Goal: Task Accomplishment & Management: Use online tool/utility

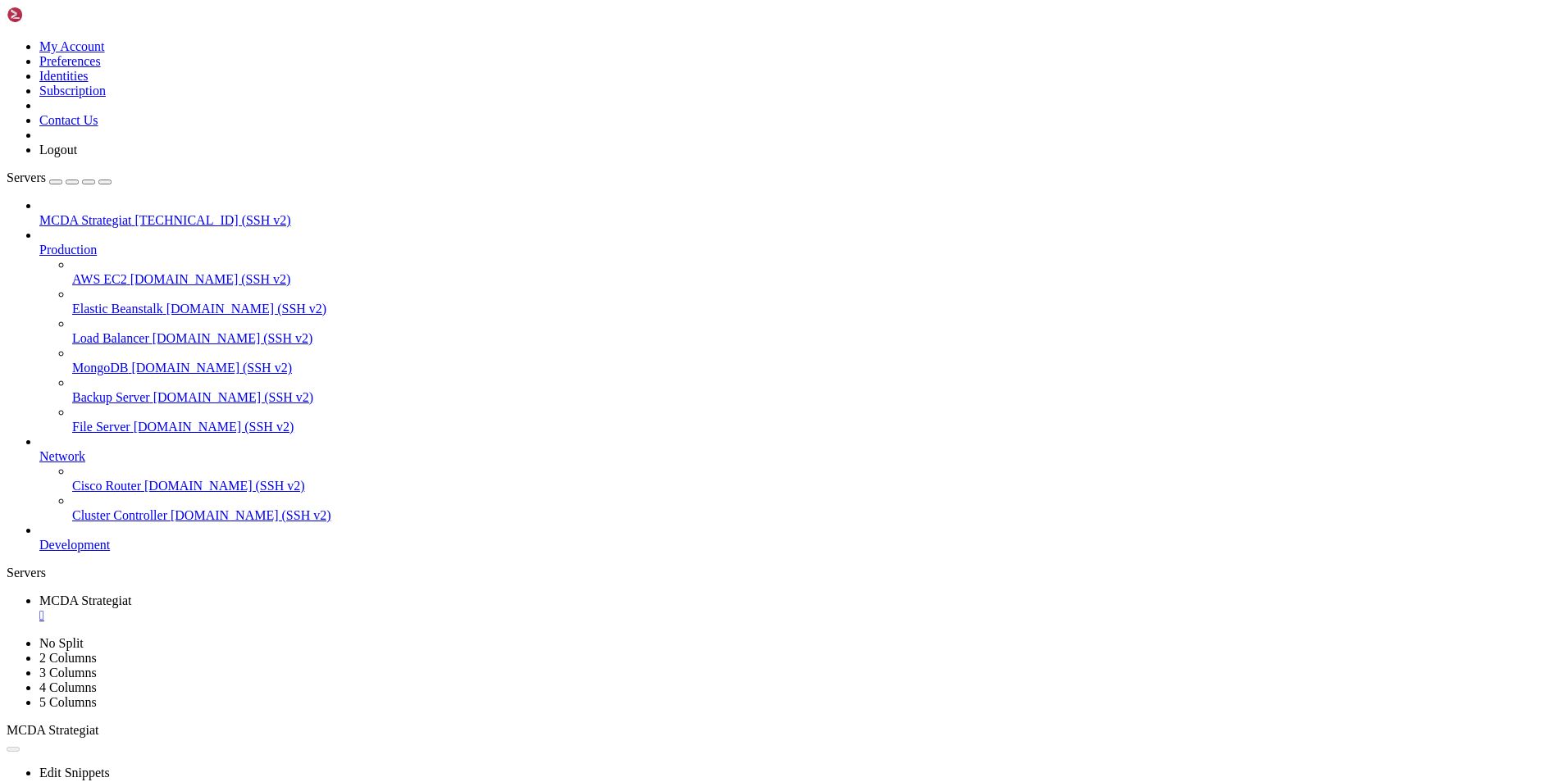
scroll to position [346127, 0]
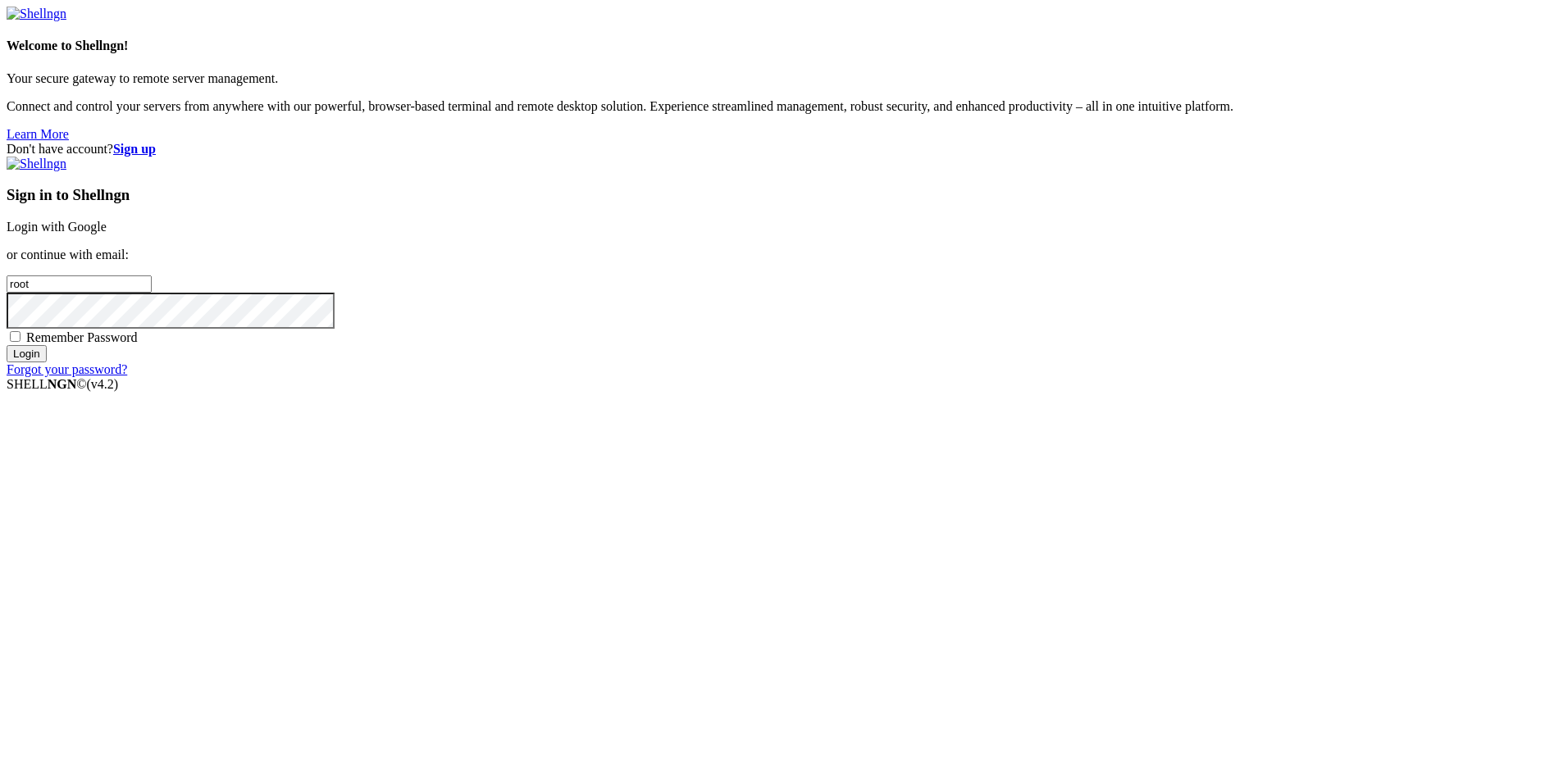
click at [107, 234] on link "Login with Google" at bounding box center [56, 227] width 100 height 14
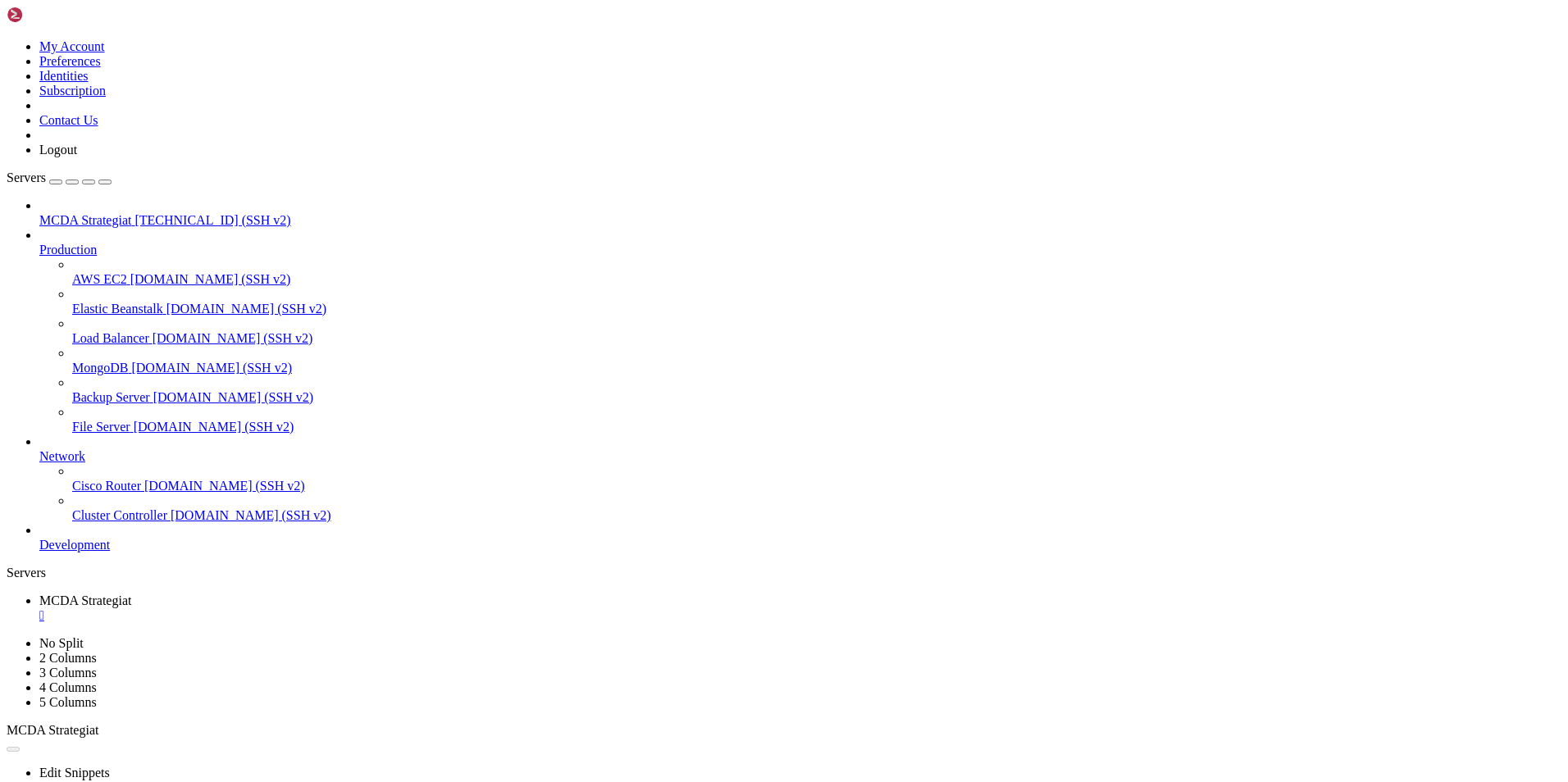
scroll to position [346127, 0]
type input "/root/ft_userdata"
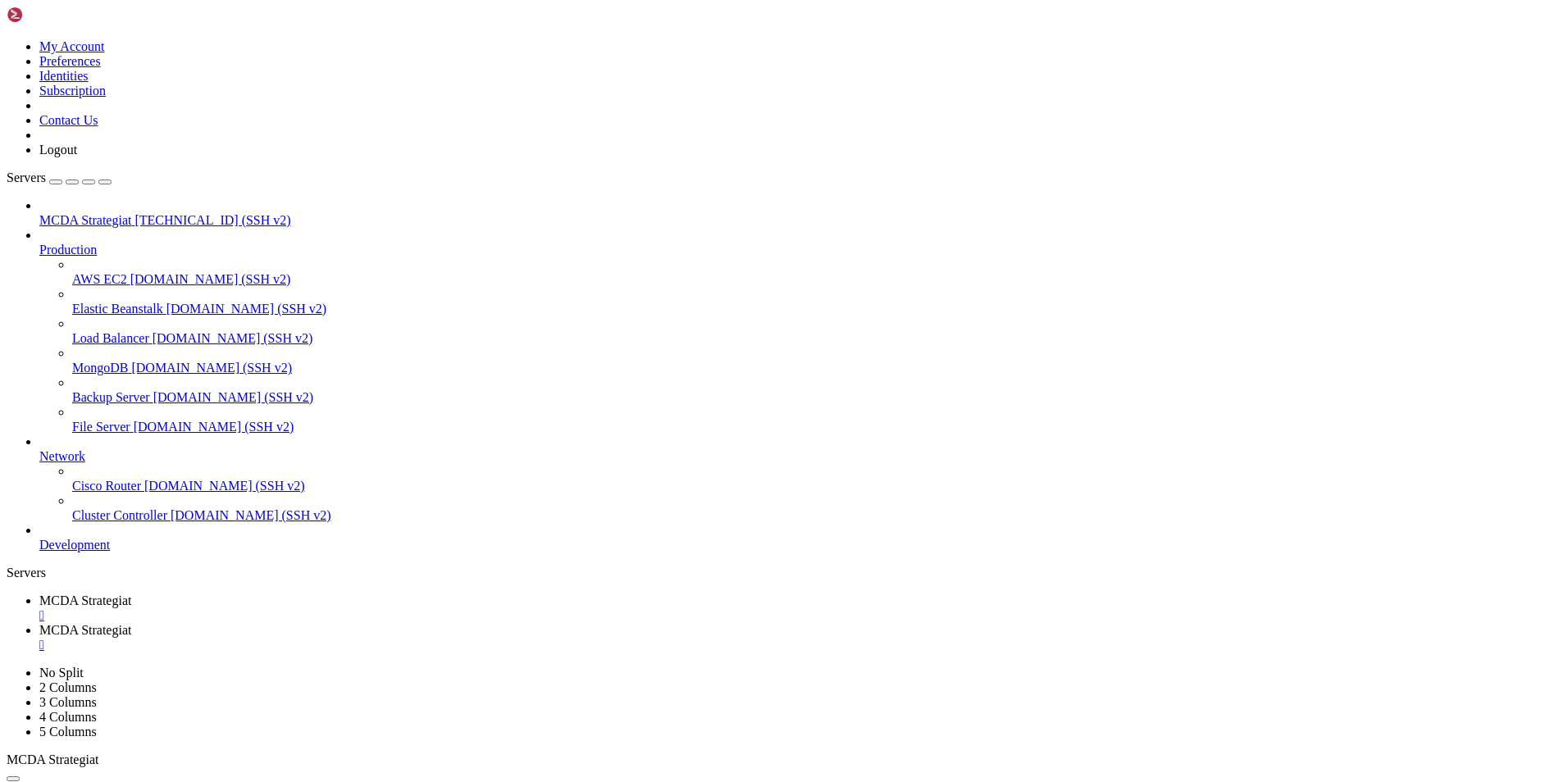
click at [131, 593] on span "MCDA Strategiat" at bounding box center [85, 601] width 92 height 14
